Goal: Information Seeking & Learning: Learn about a topic

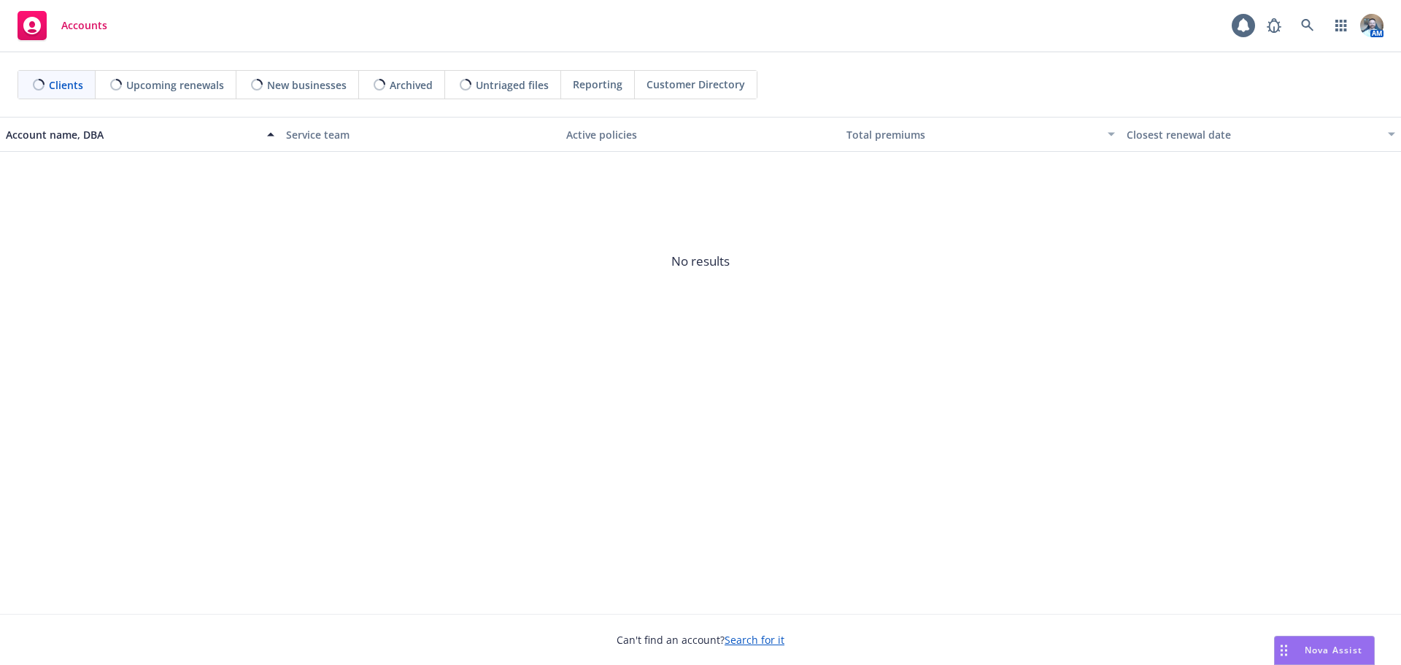
drag, startPoint x: 0, startPoint y: 0, endPoint x: 475, endPoint y: 175, distance: 506.2
click at [475, 175] on span "No results" at bounding box center [700, 261] width 1401 height 219
click at [1299, 25] on link at bounding box center [1307, 25] width 29 height 29
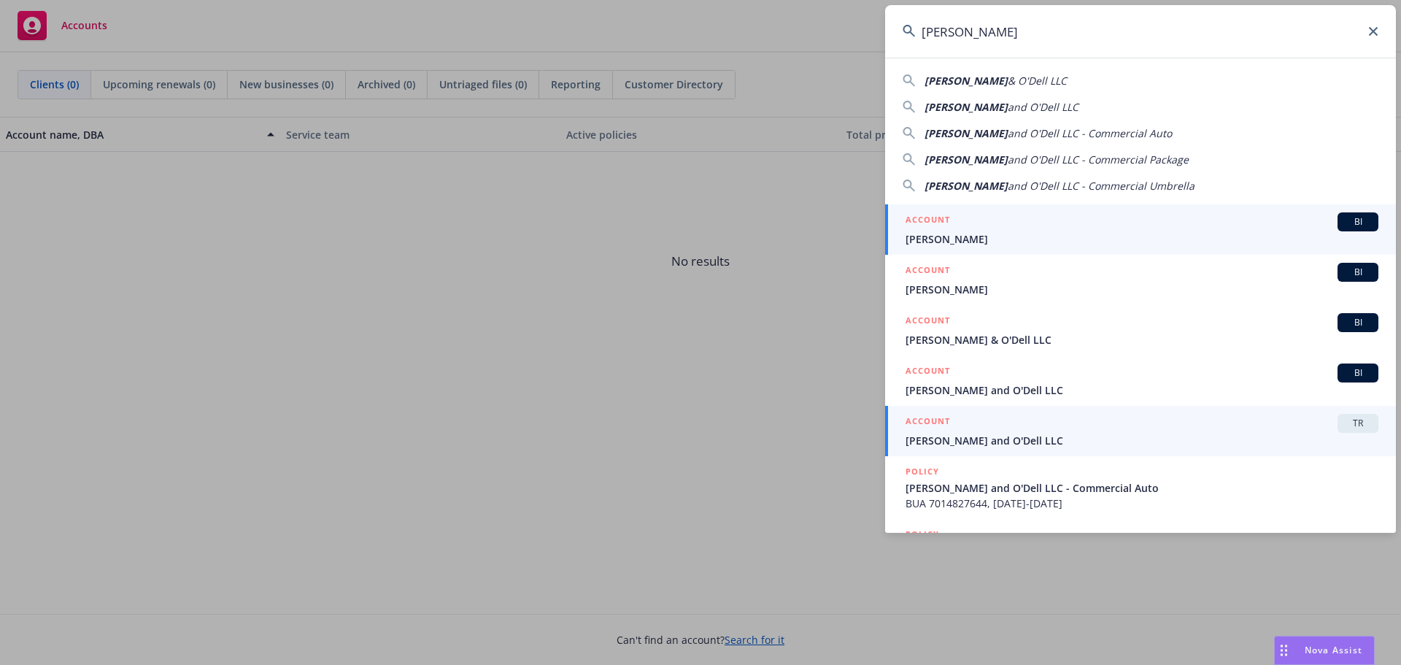
type input "[PERSON_NAME]"
click at [986, 447] on span "[PERSON_NAME] and O'Dell LLC" at bounding box center [1141, 440] width 473 height 15
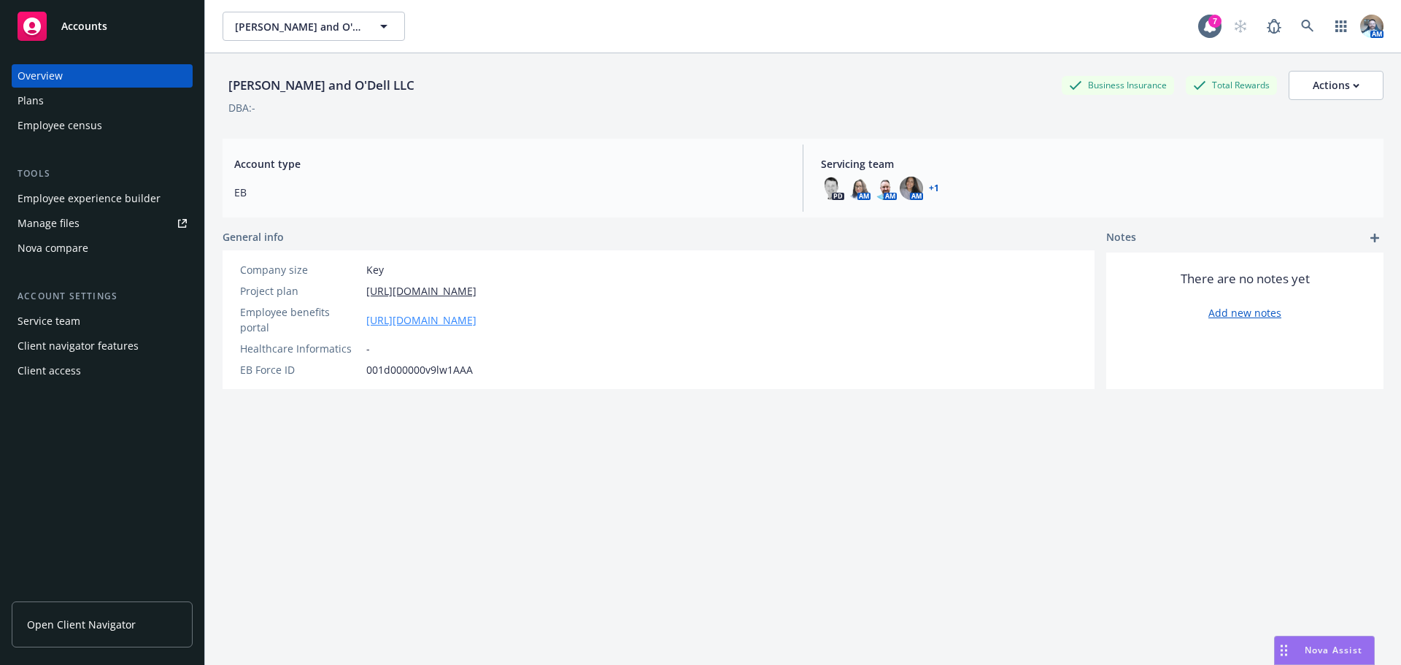
click at [439, 312] on link "[URL][DOMAIN_NAME]" at bounding box center [421, 319] width 110 height 15
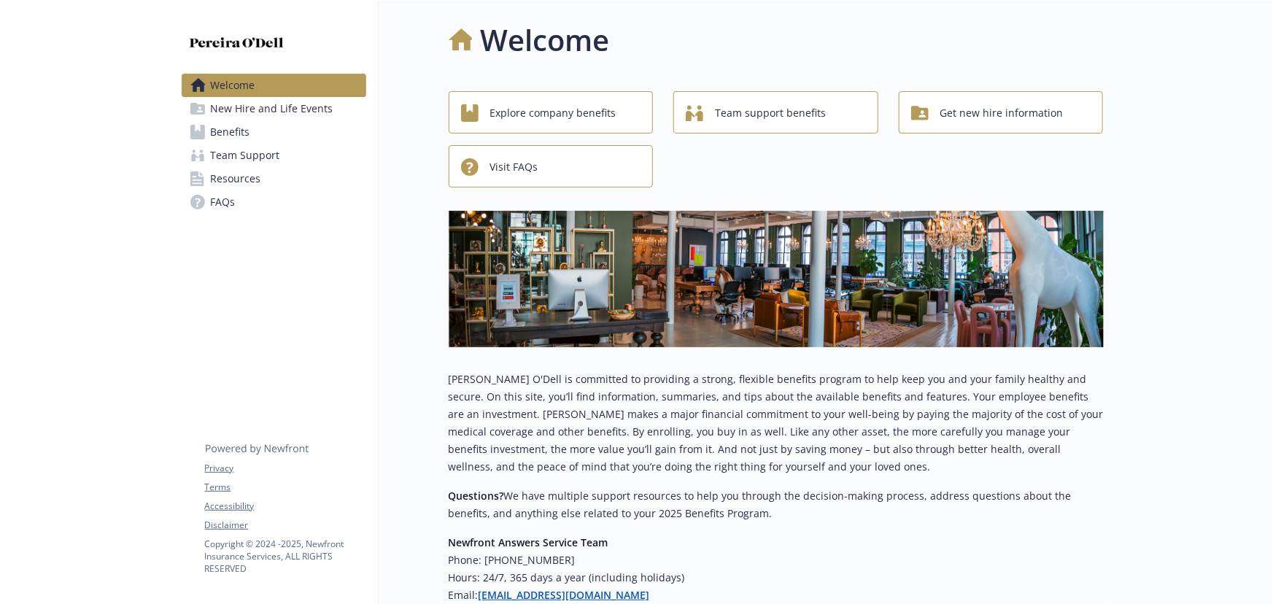
click at [253, 131] on link "Benefits" at bounding box center [274, 131] width 185 height 23
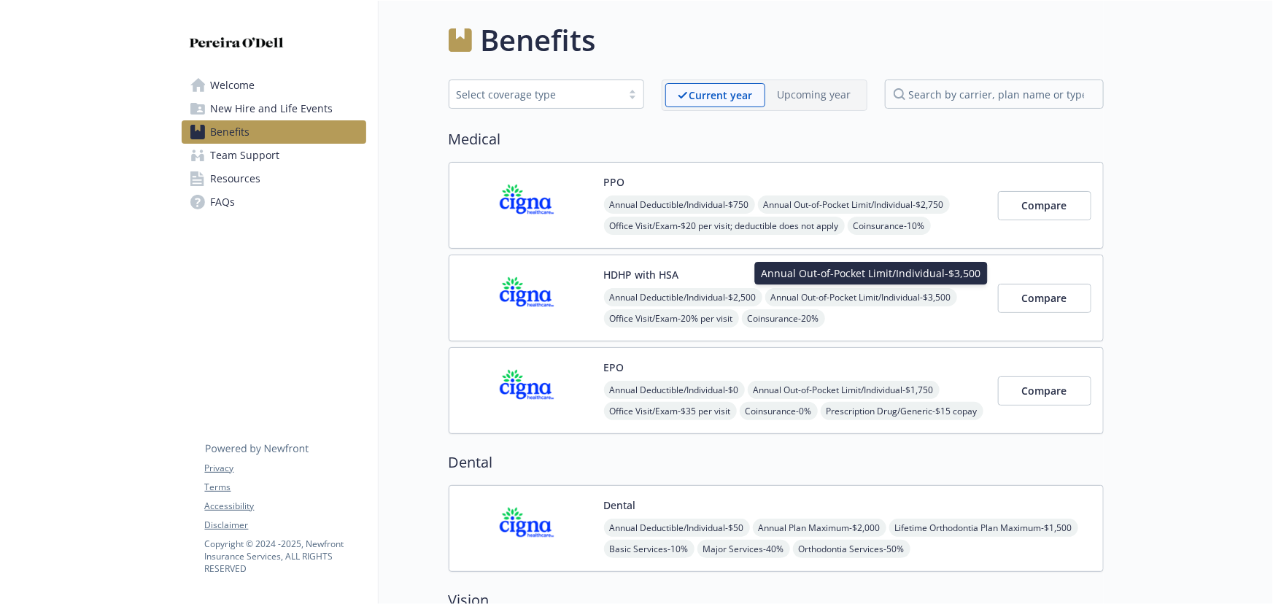
click at [926, 278] on div "Annual Out-of-Pocket Limit/Individual - $3,500 Annual Out-of-Pocket Limit/Indiv…" at bounding box center [871, 273] width 233 height 23
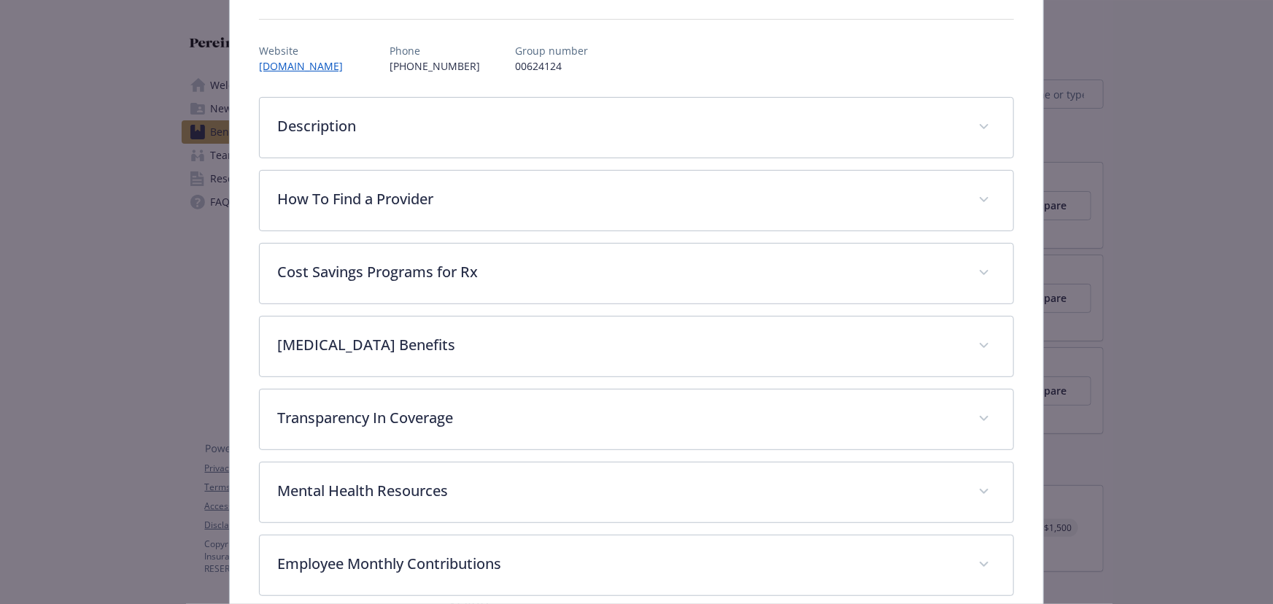
scroll to position [309, 0]
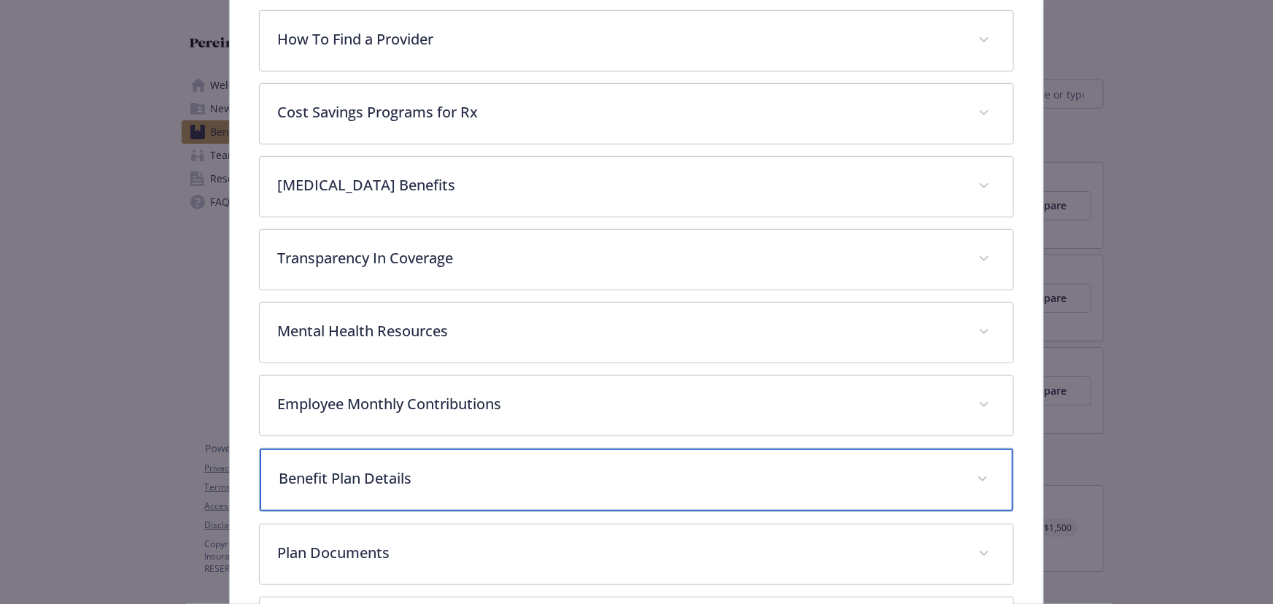
click at [385, 482] on p "Benefit Plan Details" at bounding box center [619, 479] width 681 height 22
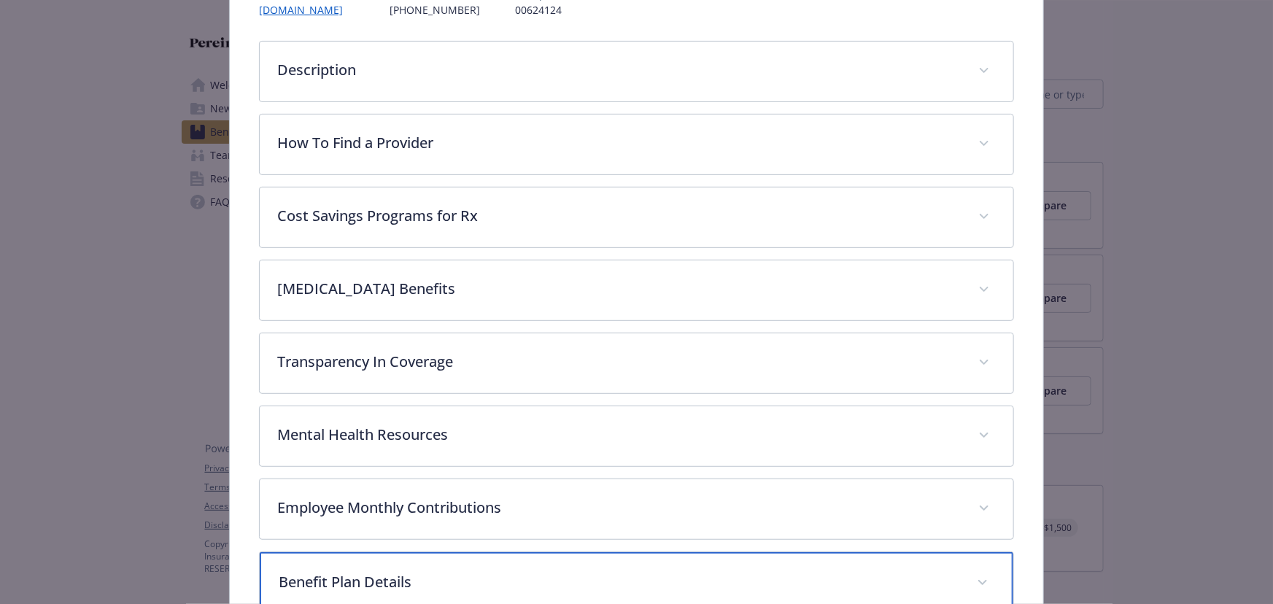
scroll to position [0, 0]
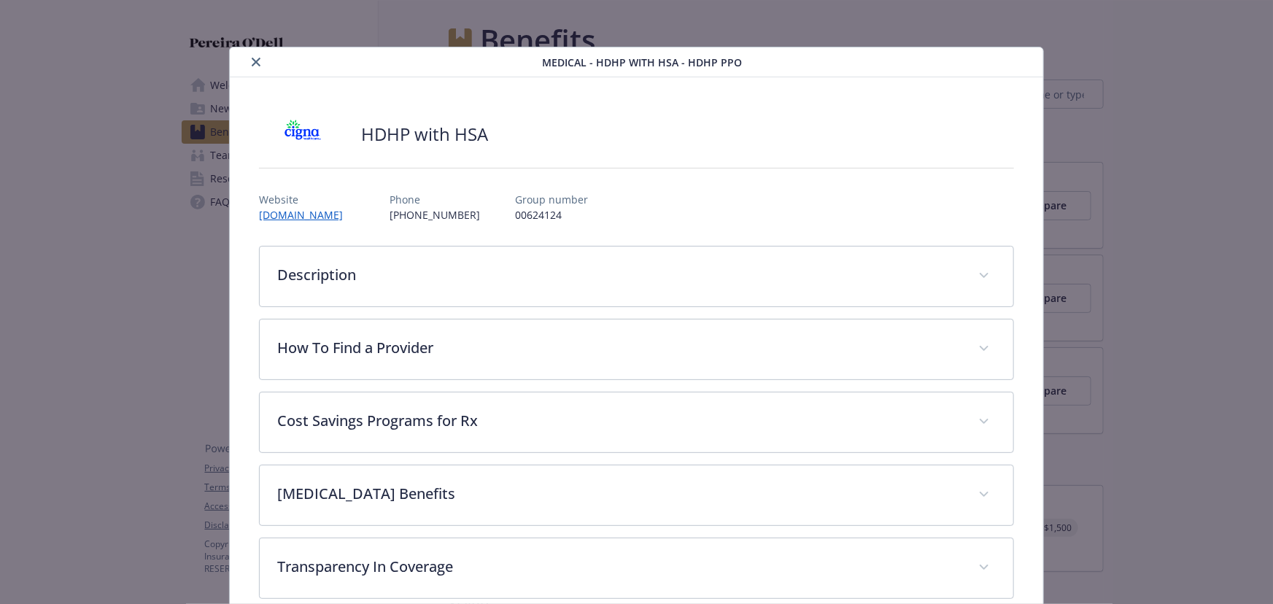
click at [252, 61] on icon "close" at bounding box center [256, 62] width 9 height 9
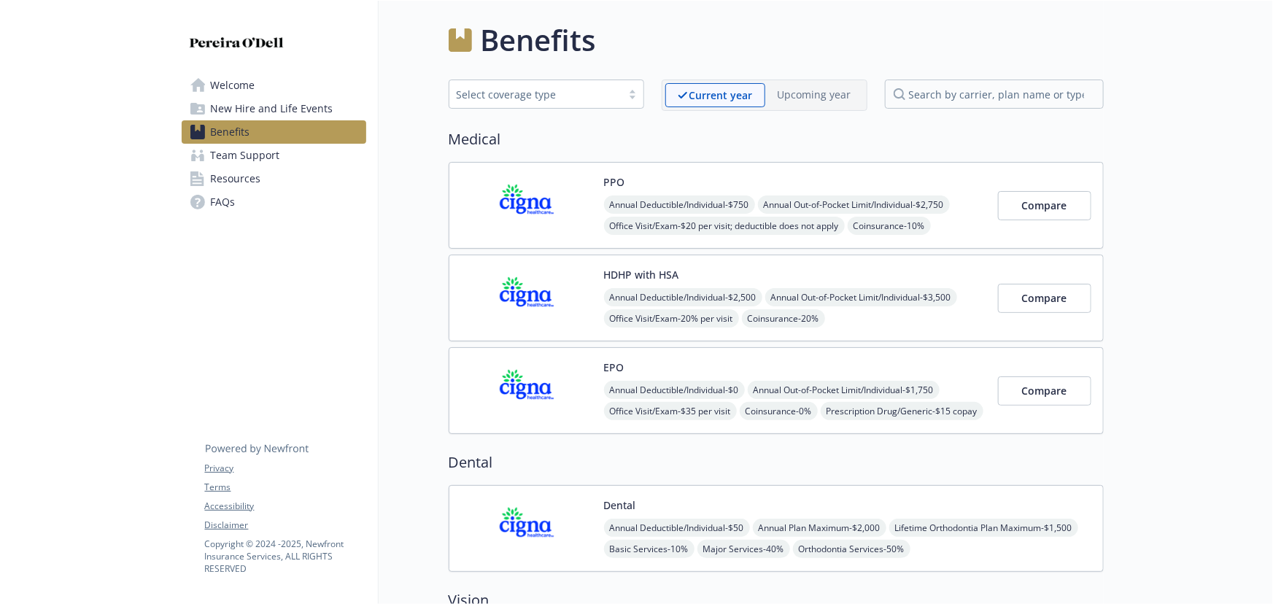
click at [555, 366] on img at bounding box center [526, 391] width 131 height 62
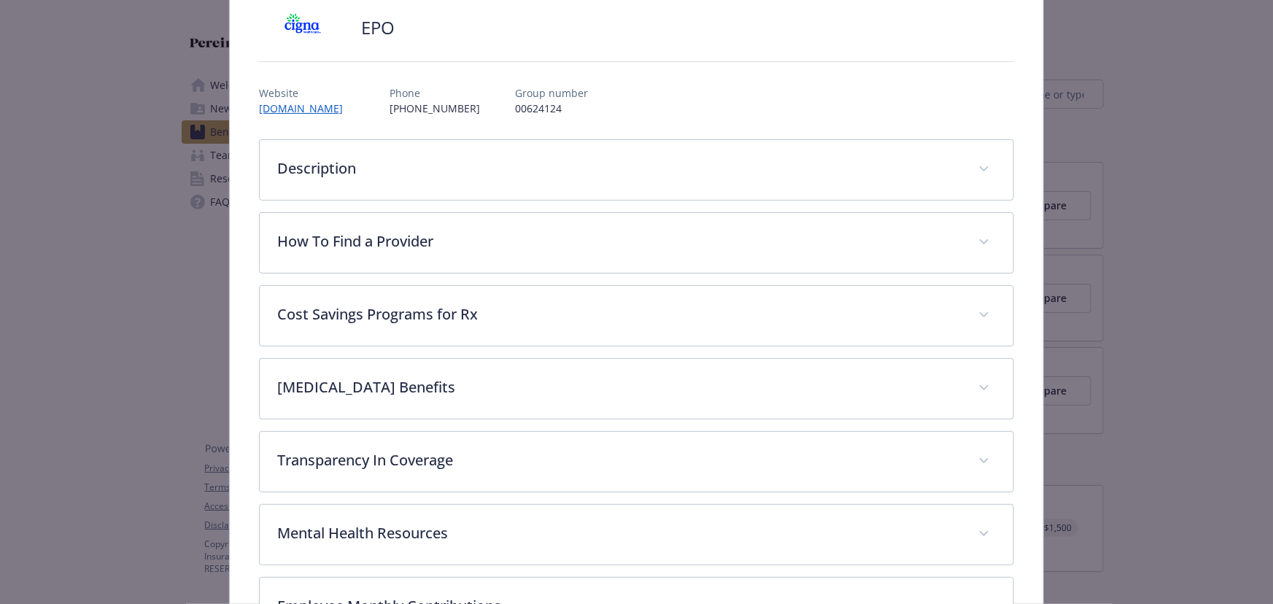
scroll to position [109, 0]
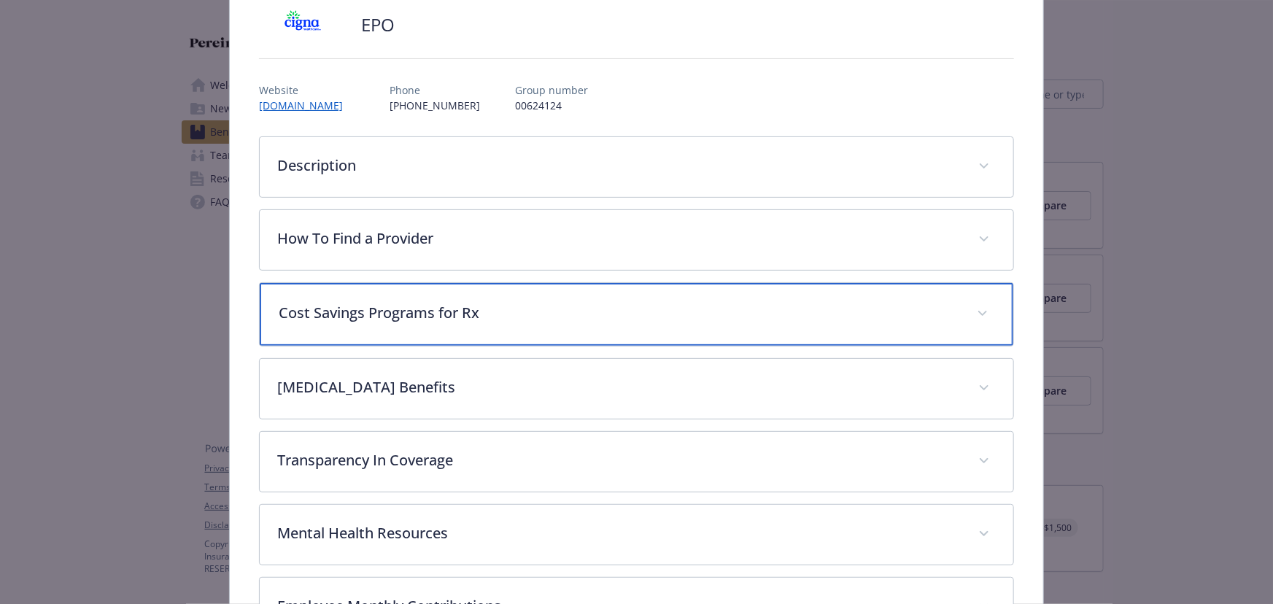
click at [505, 324] on div "Cost Savings Programs for Rx" at bounding box center [637, 314] width 754 height 63
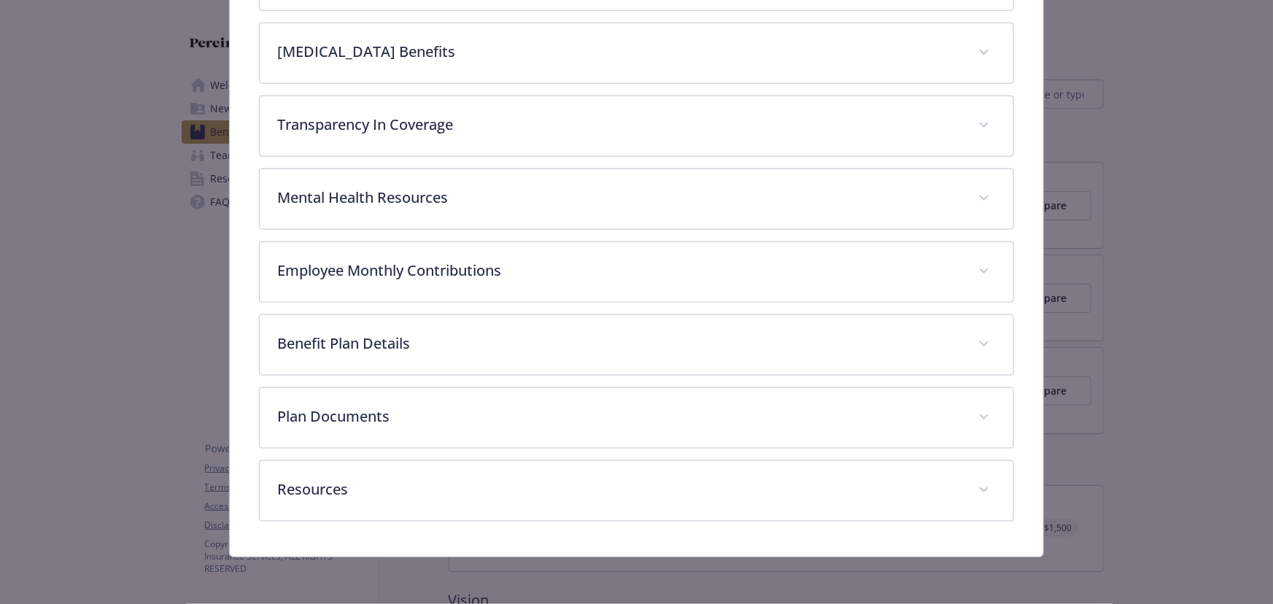
scroll to position [860, 0]
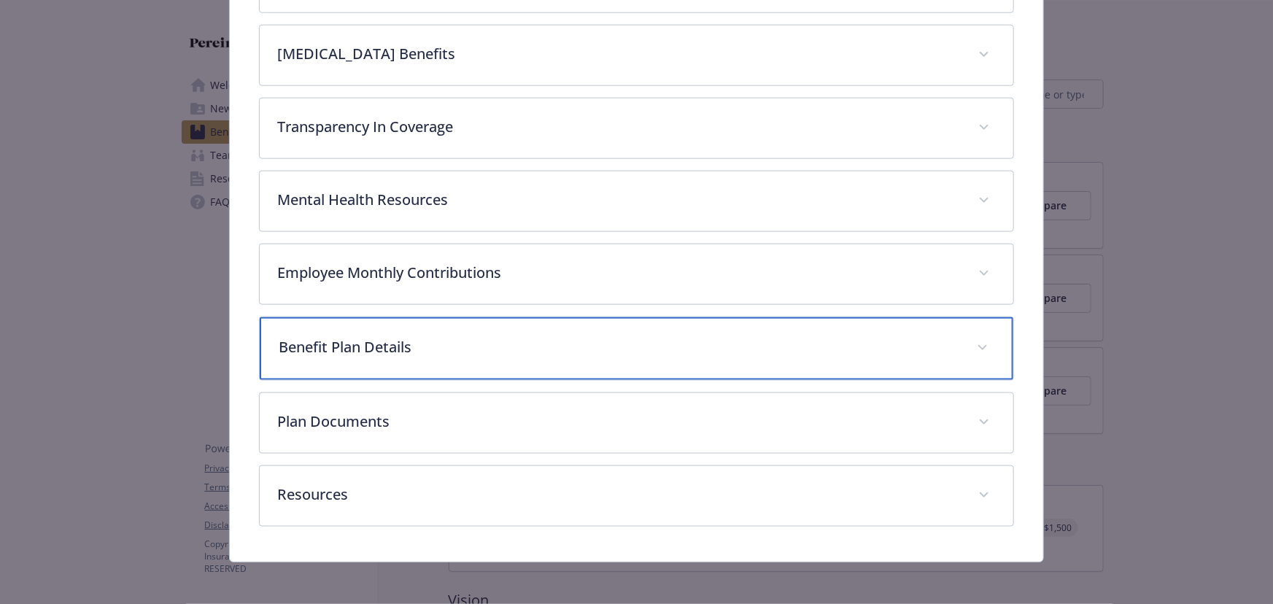
click at [469, 324] on div "Benefit Plan Details" at bounding box center [637, 348] width 754 height 63
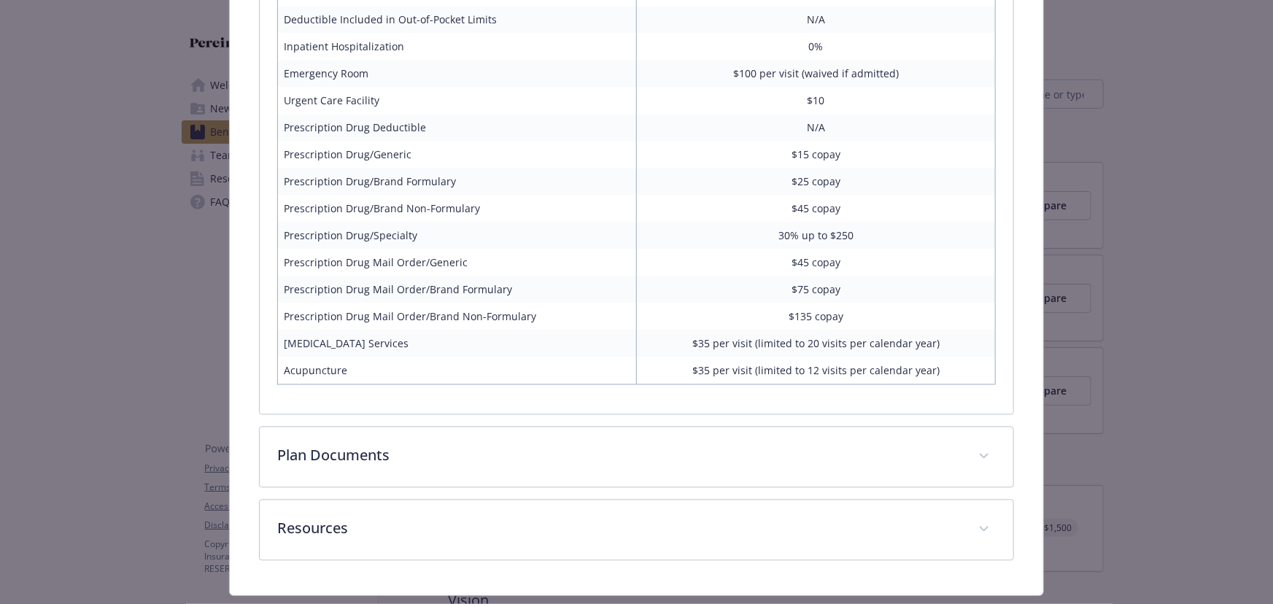
scroll to position [1499, 0]
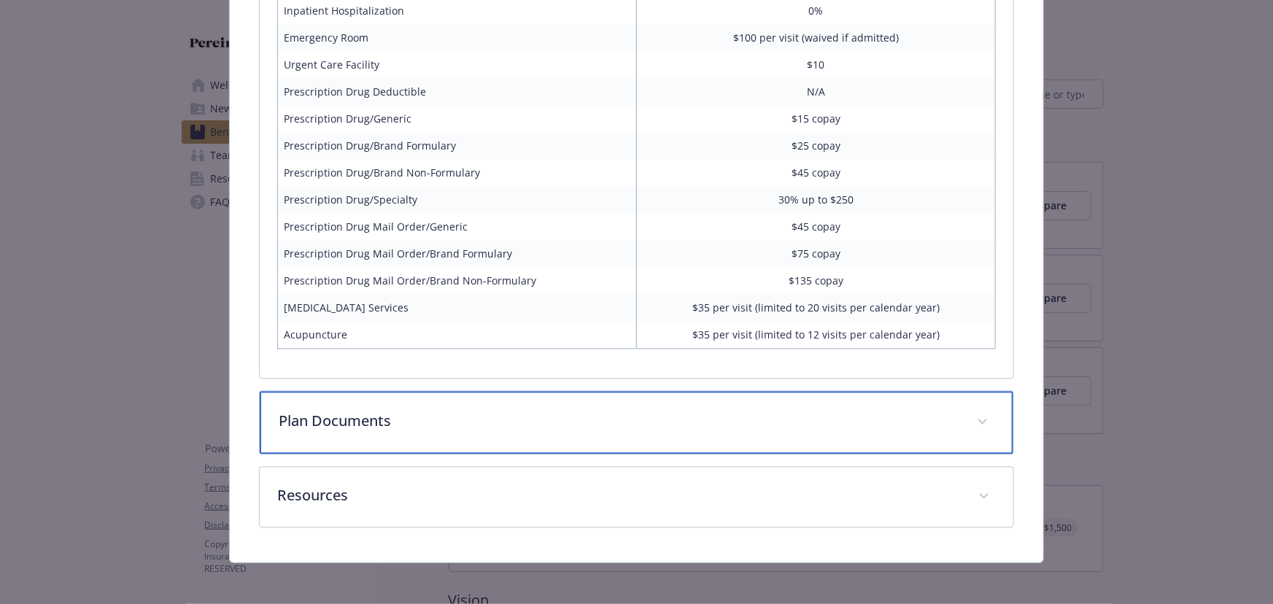
click at [420, 412] on p "Plan Documents" at bounding box center [619, 421] width 681 height 22
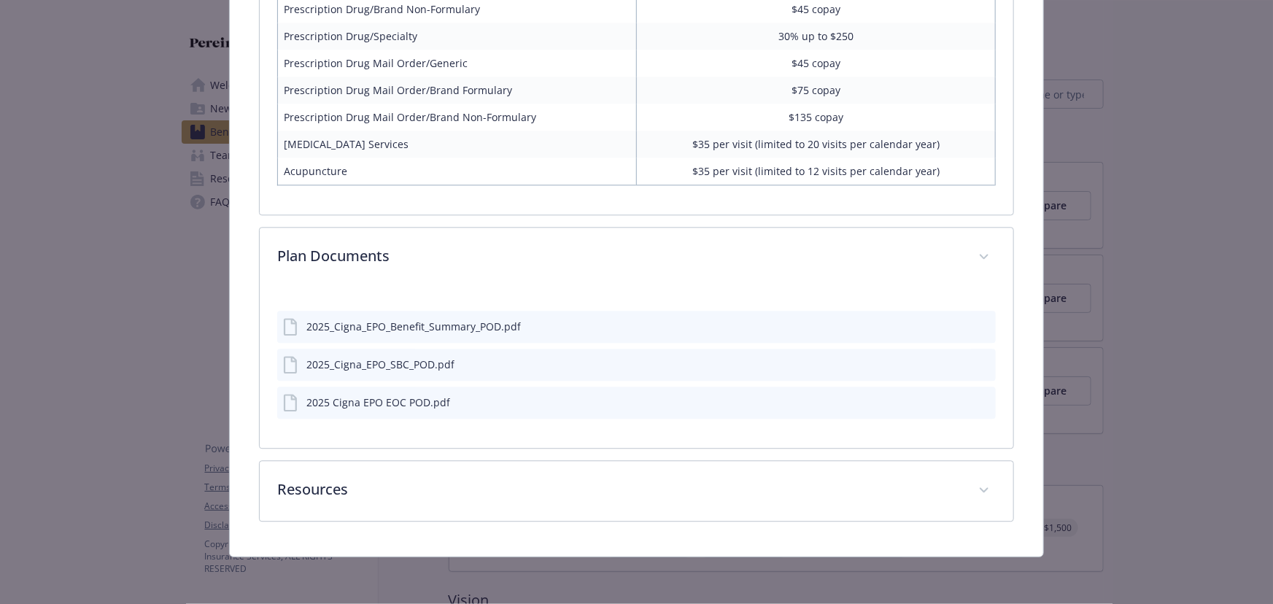
scroll to position [1657, 0]
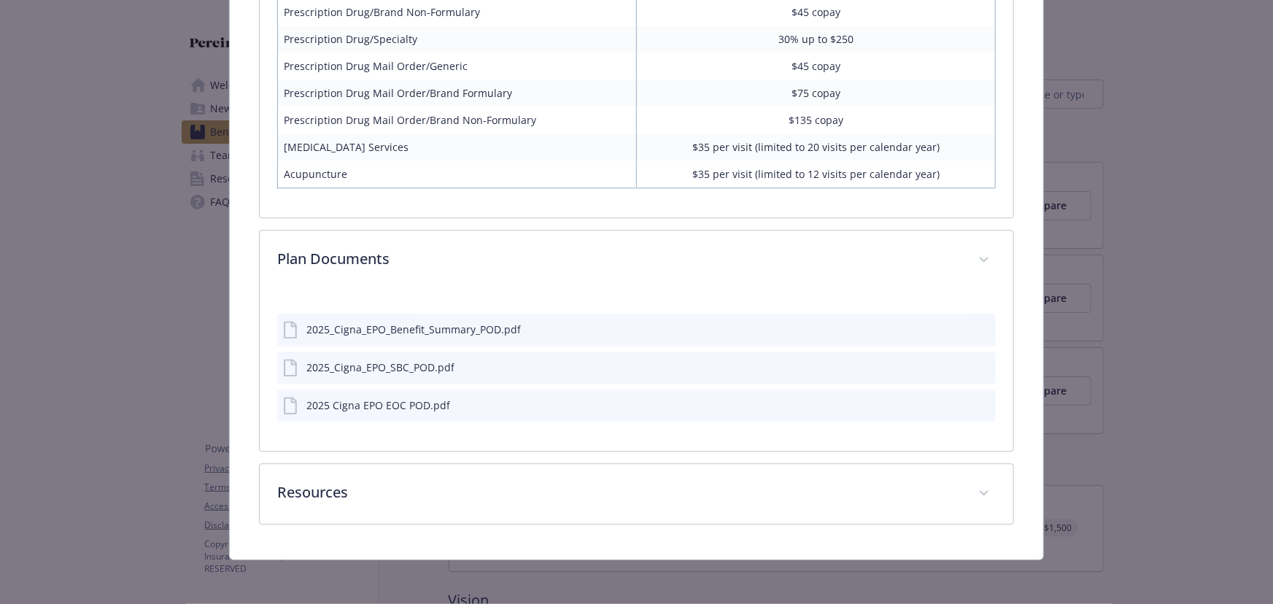
click at [978, 324] on icon "preview file" at bounding box center [982, 329] width 13 height 10
